Goal: Information Seeking & Learning: Learn about a topic

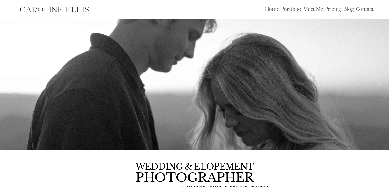
click at [336, 11] on link "Pricing" at bounding box center [333, 10] width 16 height 6
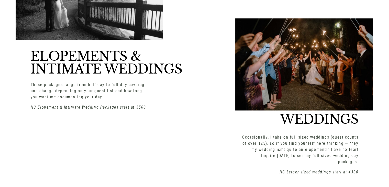
scroll to position [637, 0]
click at [191, 88] on div "INVESTMENT ELOPEMENTS & INTIMATE WEDDINGS These packages range from half day to…" at bounding box center [194, 91] width 389 height 354
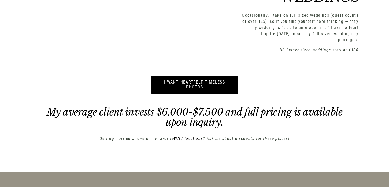
scroll to position [755, 0]
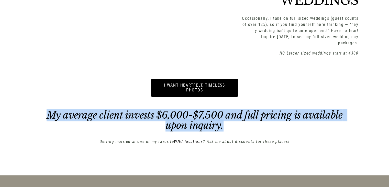
drag, startPoint x: 41, startPoint y: 116, endPoint x: 229, endPoint y: 133, distance: 189.3
copy em "My average client invests $6,000-$7,500 and full pricing is available upon inqu…"
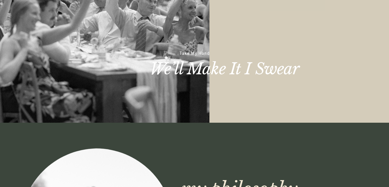
scroll to position [0, 0]
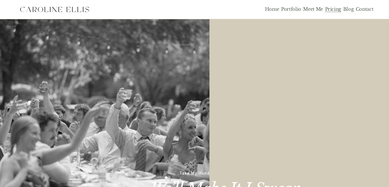
click at [296, 8] on link "Portfolio" at bounding box center [291, 10] width 20 height 6
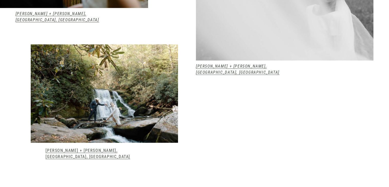
scroll to position [571, 0]
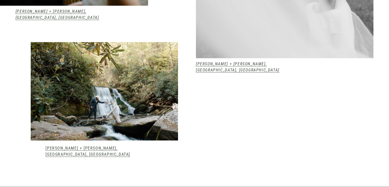
click at [157, 129] on div at bounding box center [104, 91] width 147 height 98
click at [101, 153] on link "Kelsey + Mark, Robbinsville, NC" at bounding box center [87, 150] width 85 height 11
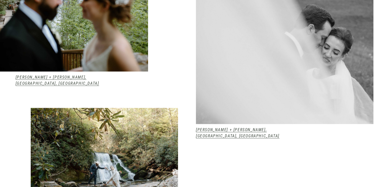
scroll to position [503, 0]
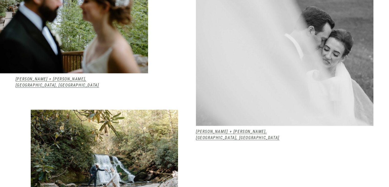
click at [166, 59] on div "Make it stand out Kendall + Tom, Highlands, NC Kelsey + Mark, Robbinsville, NC" at bounding box center [194, 6] width 389 height 470
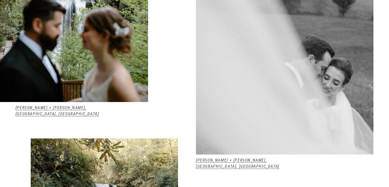
scroll to position [474, 0]
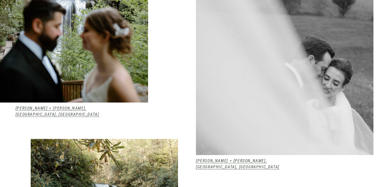
click at [63, 110] on em "Kendall + Tom, Highlands, NC" at bounding box center [58, 111] width 84 height 11
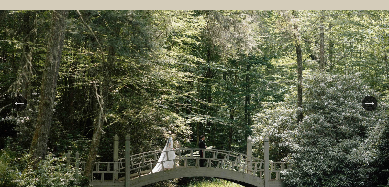
scroll to position [0, 0]
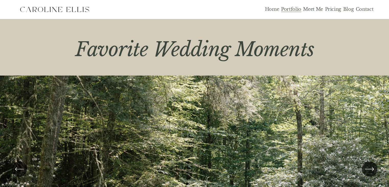
click at [291, 6] on div "Home Portfolio Meet Me Pricing Blog Contact" at bounding box center [195, 9] width 358 height 13
click at [290, 8] on link "Portfolio" at bounding box center [291, 10] width 20 height 6
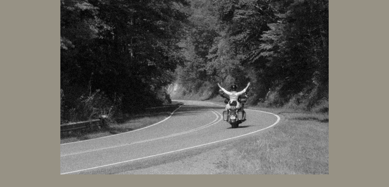
scroll to position [7235, 0]
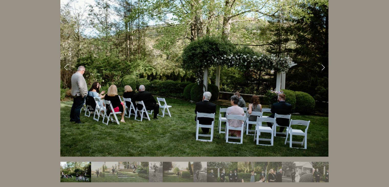
scroll to position [871, 0]
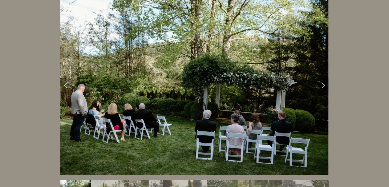
click at [325, 83] on img at bounding box center [194, 85] width 268 height 178
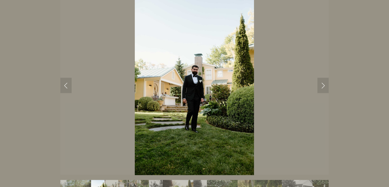
click at [325, 77] on link "Next Slide" at bounding box center [322, 84] width 11 height 15
click at [236, 179] on img "Slide 8" at bounding box center [222, 189] width 31 height 20
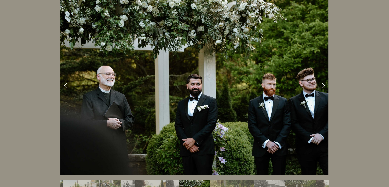
click at [236, 179] on img "Slide 9" at bounding box center [225, 189] width 31 height 20
click at [238, 179] on img "Slide 9" at bounding box center [225, 189] width 31 height 20
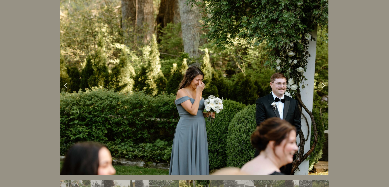
click at [238, 179] on img "Slide 11" at bounding box center [238, 189] width 31 height 20
click at [255, 179] on img "Slide 12" at bounding box center [269, 189] width 31 height 20
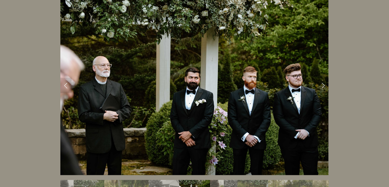
click at [248, 179] on img "Slide 15" at bounding box center [252, 189] width 31 height 20
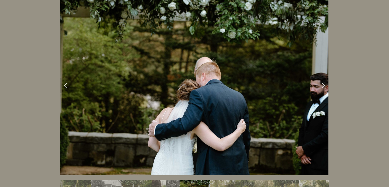
click at [267, 179] on img "Slide 18" at bounding box center [261, 189] width 14 height 20
click at [270, 179] on img "Slide 19" at bounding box center [283, 189] width 31 height 20
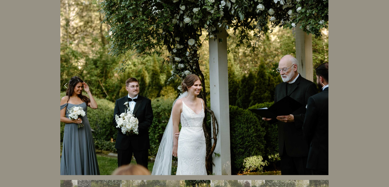
click at [276, 179] on img "Slide 24" at bounding box center [280, 189] width 31 height 20
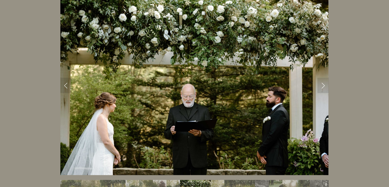
click at [284, 180] on img "Slide 29" at bounding box center [289, 189] width 14 height 20
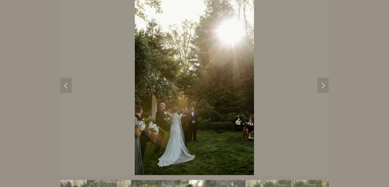
click at [288, 179] on img "Slide 33" at bounding box center [275, 189] width 31 height 20
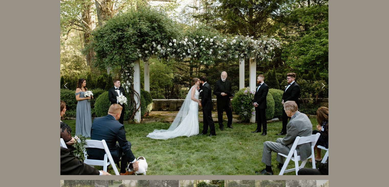
click at [290, 179] on img "Slide 36" at bounding box center [300, 189] width 31 height 20
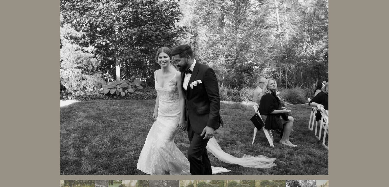
click at [302, 179] on img "Slide 36" at bounding box center [300, 189] width 31 height 20
click at [316, 179] on img "Slide 37" at bounding box center [323, 189] width 14 height 20
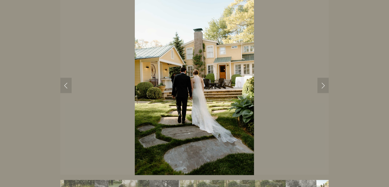
click at [210, 179] on img "Slide 33" at bounding box center [208, 189] width 31 height 20
click at [141, 179] on img "Slide 30" at bounding box center [142, 189] width 14 height 20
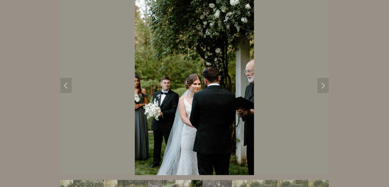
click at [117, 179] on img "Slide 25" at bounding box center [111, 189] width 14 height 20
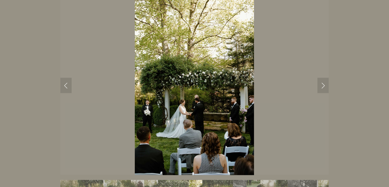
click at [110, 179] on img "Slide 20" at bounding box center [110, 189] width 14 height 20
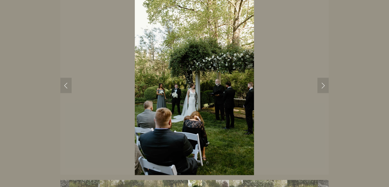
click at [96, 180] on img "Slide 15" at bounding box center [84, 189] width 31 height 20
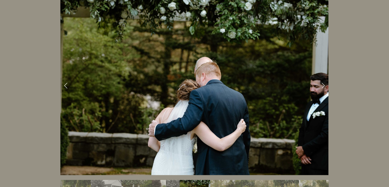
click at [93, 179] on img "Slide 11" at bounding box center [106, 189] width 31 height 20
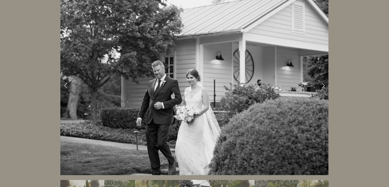
click at [88, 179] on img "Slide 6" at bounding box center [75, 189] width 31 height 20
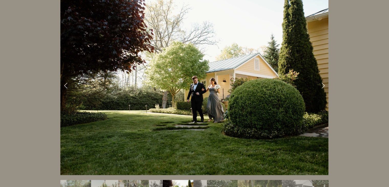
click at [88, 179] on img "Slide 1" at bounding box center [75, 189] width 31 height 20
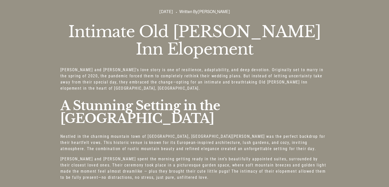
scroll to position [0, 0]
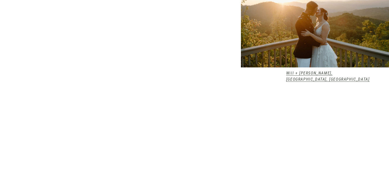
scroll to position [323, 0]
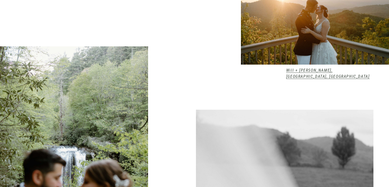
click at [334, 69] on em "Will + [PERSON_NAME], [GEOGRAPHIC_DATA], [GEOGRAPHIC_DATA]" at bounding box center [328, 73] width 84 height 11
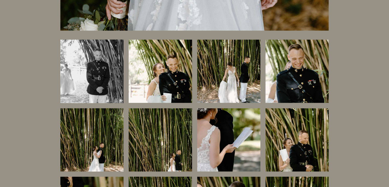
scroll to position [8896, 0]
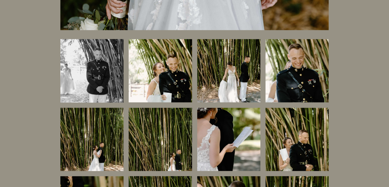
click at [139, 66] on img at bounding box center [160, 70] width 95 height 63
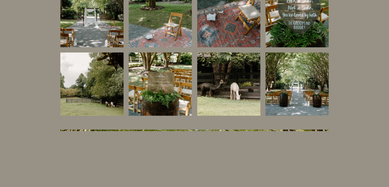
scroll to position [9228, 0]
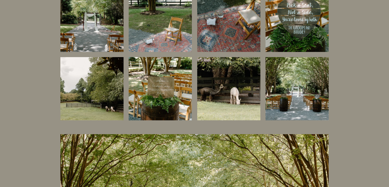
click at [241, 77] on img at bounding box center [228, 88] width 95 height 63
click at [247, 78] on img at bounding box center [228, 88] width 95 height 63
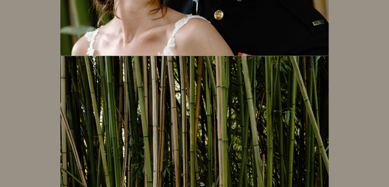
scroll to position [24503, 0]
